Goal: Task Accomplishment & Management: Use online tool/utility

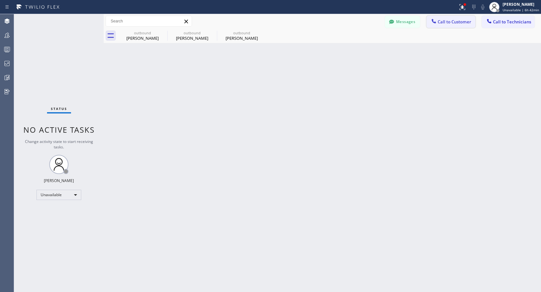
click at [456, 25] on button "Call to Customer" at bounding box center [451, 22] width 49 height 12
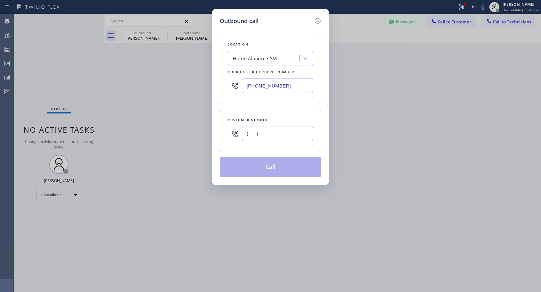
click at [284, 140] on input "(___) ___-____" at bounding box center [277, 133] width 71 height 14
paste input "408) 551-9633"
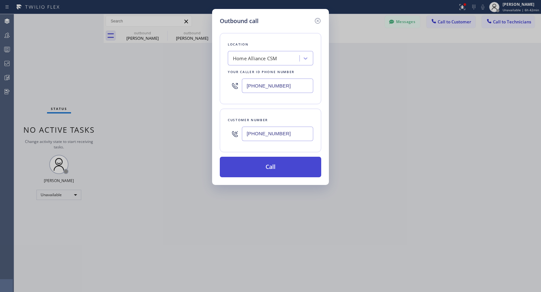
type input "[PHONE_NUMBER]"
click at [266, 166] on button "Call" at bounding box center [270, 167] width 101 height 20
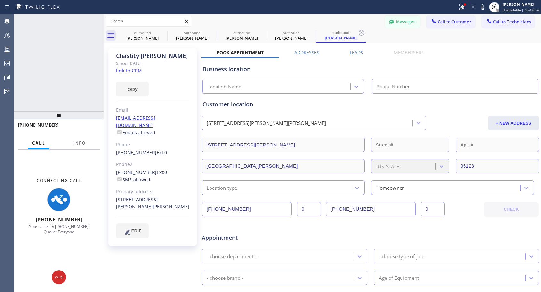
type input "[PHONE_NUMBER]"
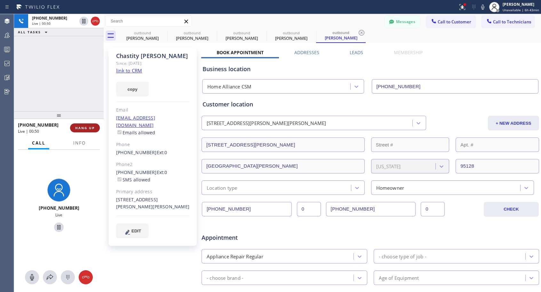
click at [93, 126] on span "HANG UP" at bounding box center [85, 127] width 20 height 4
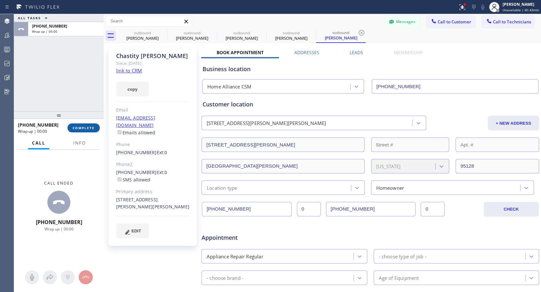
click at [93, 126] on span "COMPLETE" at bounding box center [84, 127] width 22 height 4
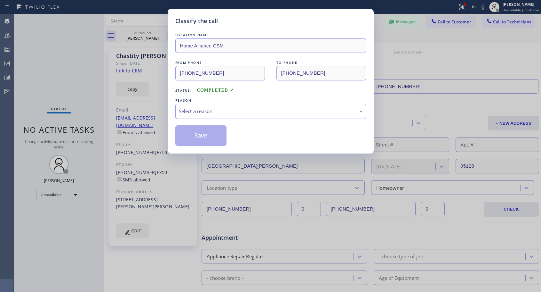
click at [215, 109] on div "Select a reason" at bounding box center [271, 111] width 184 height 7
click at [200, 136] on button "Save" at bounding box center [201, 135] width 52 height 20
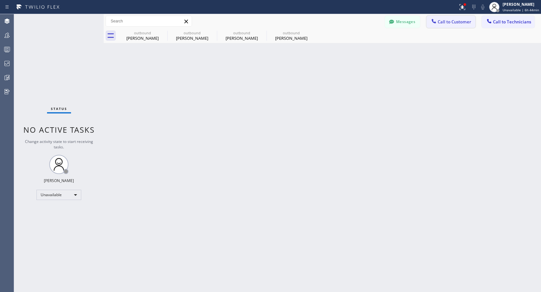
click at [443, 24] on span "Call to Customer" at bounding box center [455, 22] width 34 height 6
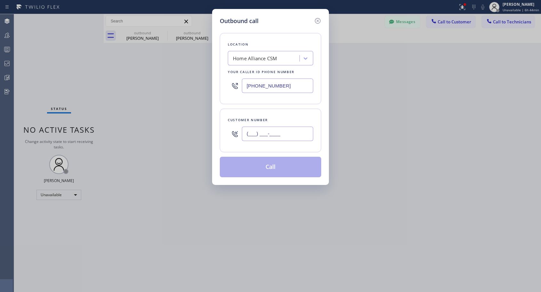
click at [293, 134] on input "(___) ___-____" at bounding box center [277, 133] width 71 height 14
paste input "415) 632-8129"
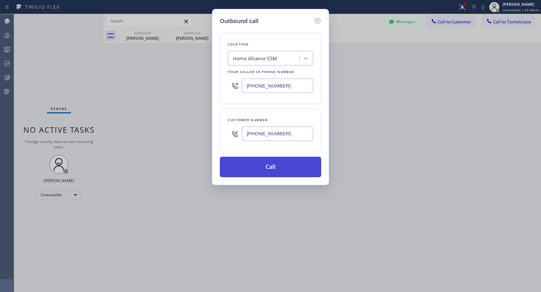
type input "[PHONE_NUMBER]"
click at [274, 164] on button "Call" at bounding box center [270, 167] width 101 height 20
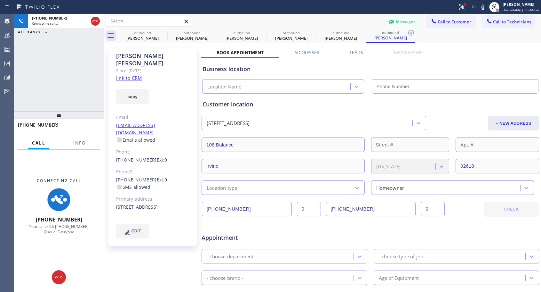
type input "[PHONE_NUMBER]"
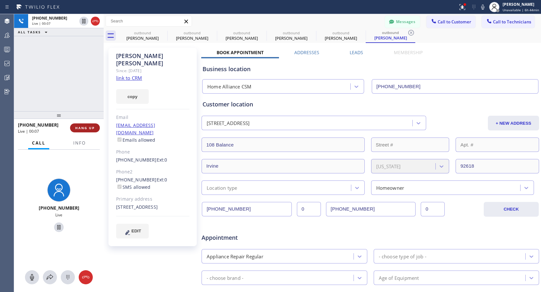
click at [92, 125] on button "HANG UP" at bounding box center [85, 127] width 30 height 9
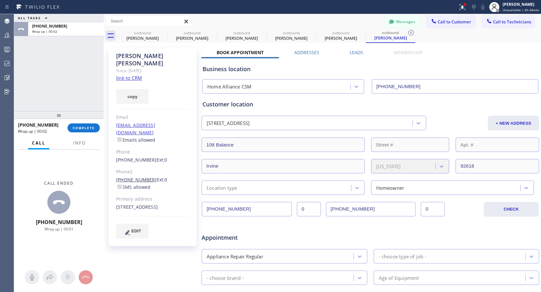
click at [124, 176] on link "[PHONE_NUMBER]" at bounding box center [136, 179] width 41 height 6
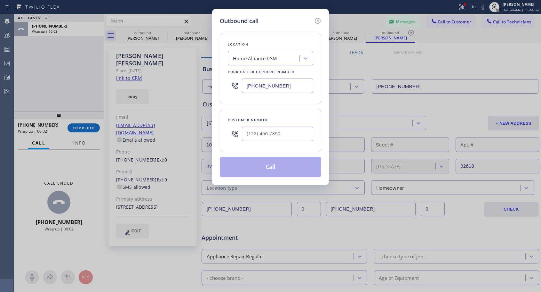
type input "[PHONE_NUMBER]"
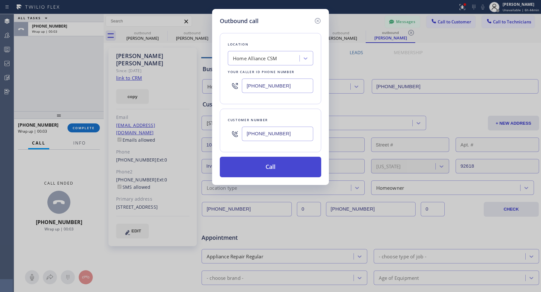
click at [269, 170] on button "Call" at bounding box center [270, 167] width 101 height 20
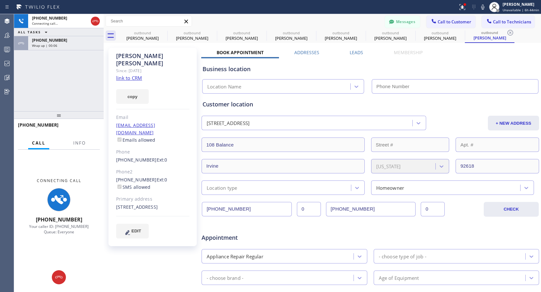
type input "[PHONE_NUMBER]"
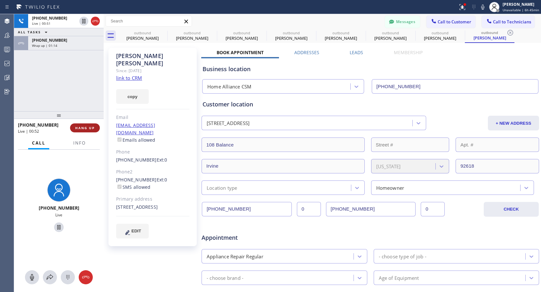
click at [85, 128] on span "HANG UP" at bounding box center [85, 127] width 20 height 4
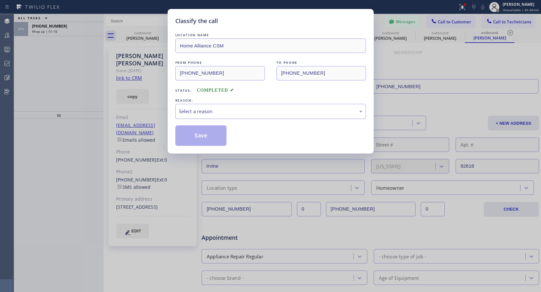
click at [245, 111] on div "Select a reason" at bounding box center [271, 111] width 184 height 7
click at [211, 135] on button "Save" at bounding box center [201, 135] width 52 height 20
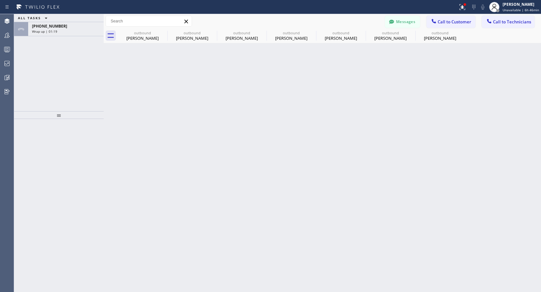
click at [65, 25] on div "[PHONE_NUMBER]" at bounding box center [66, 25] width 68 height 5
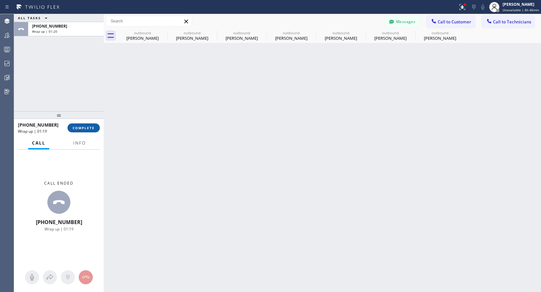
click at [88, 129] on span "COMPLETE" at bounding box center [84, 127] width 22 height 4
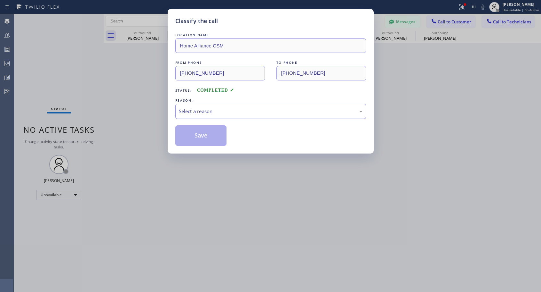
click at [224, 112] on div "Select a reason" at bounding box center [271, 111] width 184 height 7
click at [196, 135] on button "Save" at bounding box center [201, 135] width 52 height 20
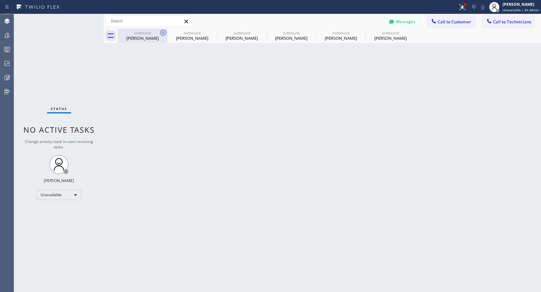
click at [163, 31] on icon at bounding box center [163, 33] width 8 height 8
click at [0, 0] on icon at bounding box center [0, 0] width 0 height 0
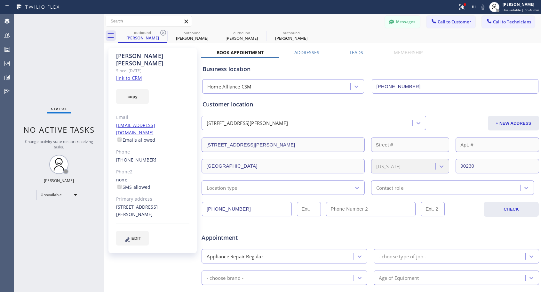
click at [163, 31] on icon at bounding box center [163, 33] width 8 height 8
click at [0, 0] on icon at bounding box center [0, 0] width 0 height 0
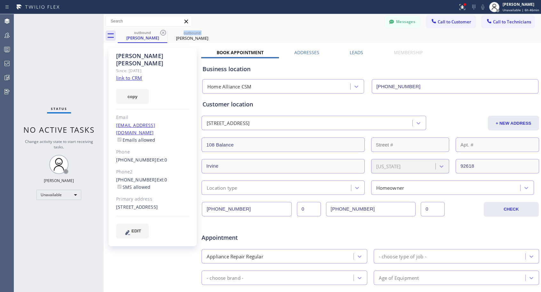
click at [163, 31] on icon at bounding box center [163, 33] width 8 height 8
click at [0, 0] on icon at bounding box center [0, 0] width 0 height 0
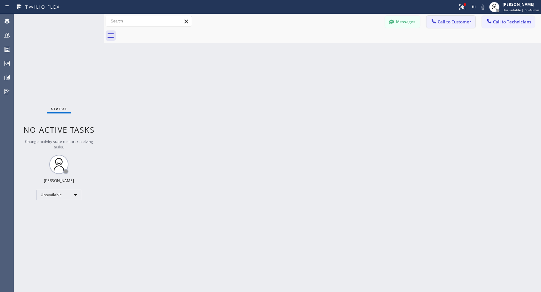
click at [443, 22] on span "Call to Customer" at bounding box center [455, 22] width 34 height 6
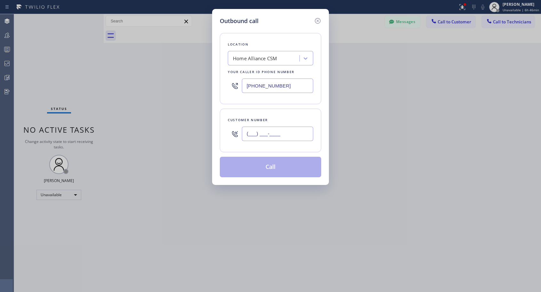
click at [290, 131] on input "(___) ___-____" at bounding box center [277, 133] width 71 height 14
paste input "323) 337-5705"
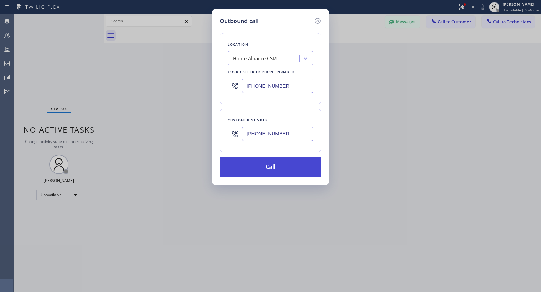
type input "[PHONE_NUMBER]"
click at [272, 167] on button "Call" at bounding box center [270, 167] width 101 height 20
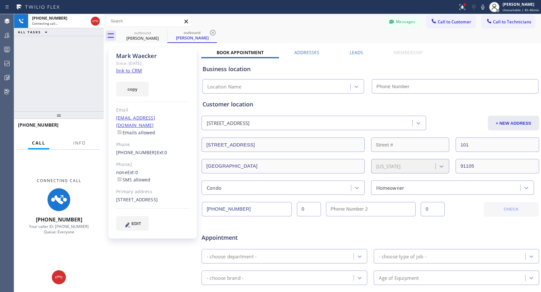
type input "[PHONE_NUMBER]"
